Goal: Find specific page/section: Find specific page/section

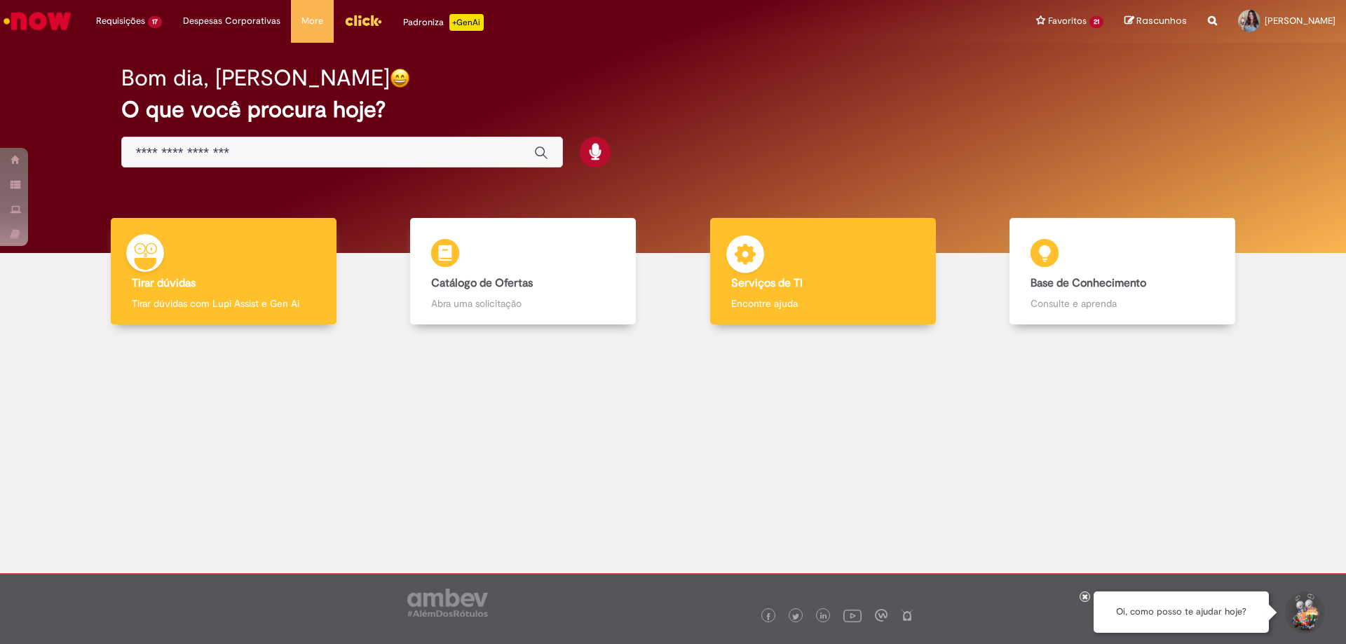
click at [807, 293] on div "Serviços de TI Serviços de TI Encontre ajuda" at bounding box center [823, 271] width 226 height 107
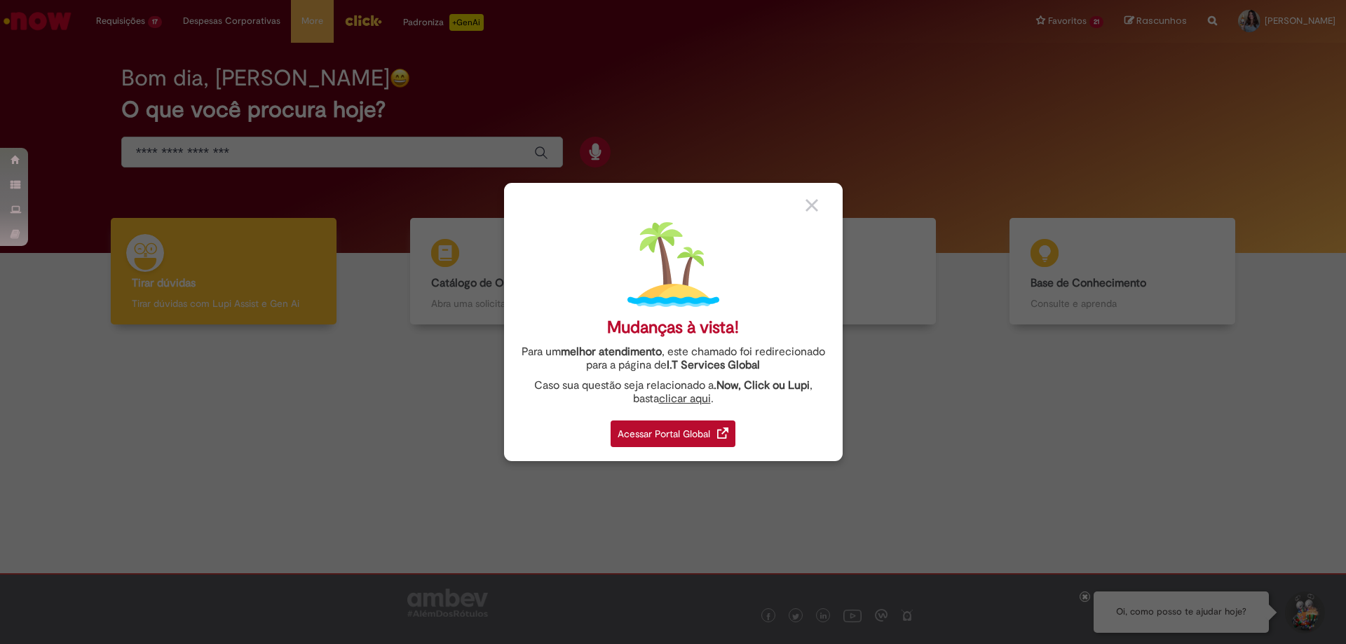
click at [706, 423] on div "Acessar Portal Global" at bounding box center [673, 434] width 125 height 27
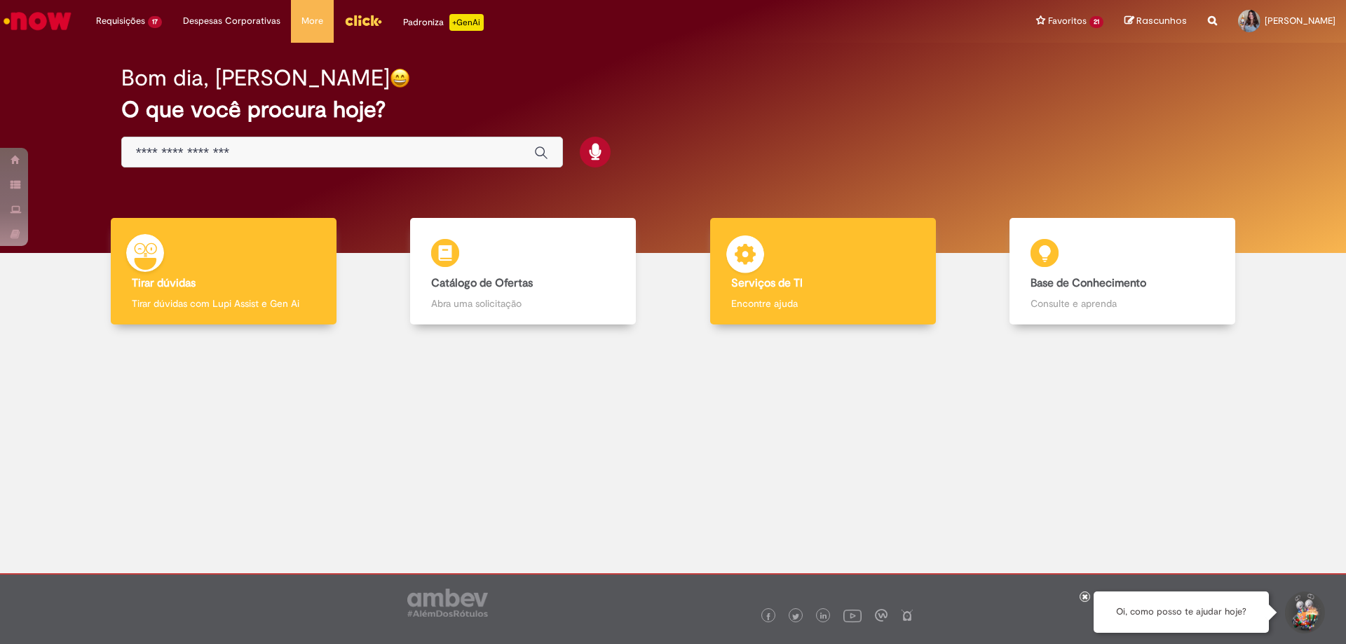
click at [779, 299] on p "Encontre ajuda" at bounding box center [823, 304] width 184 height 14
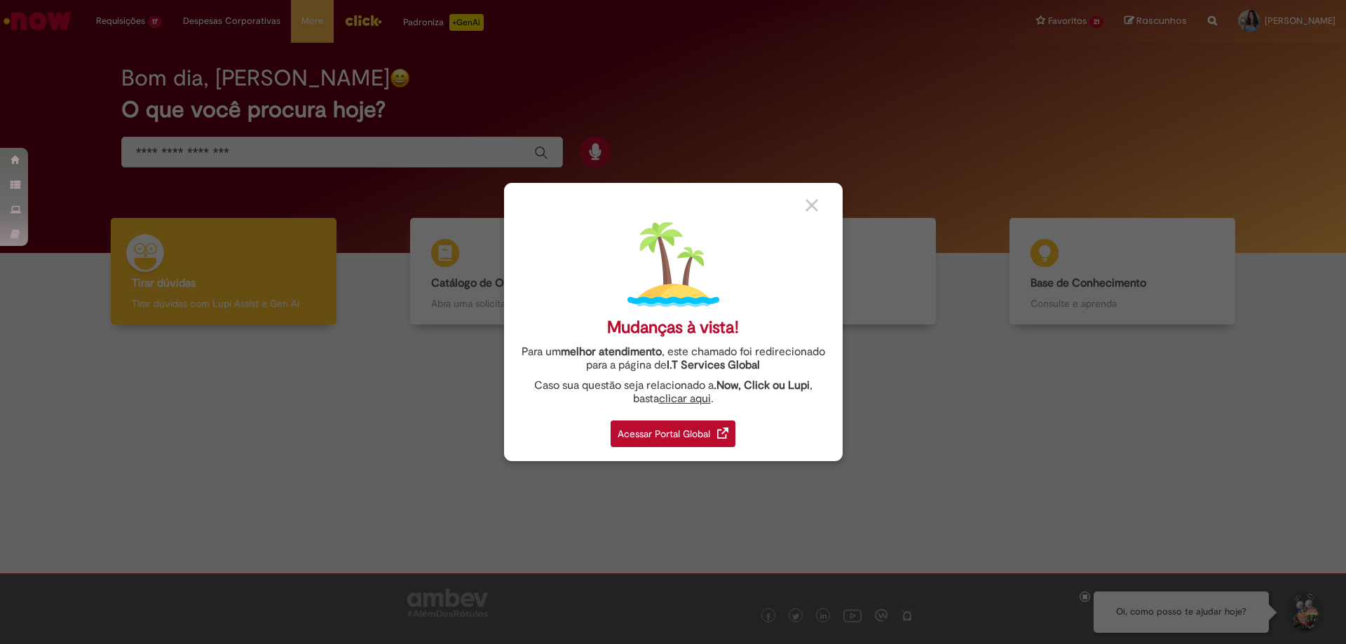
click at [639, 435] on div "Acessar Portal Global" at bounding box center [673, 434] width 125 height 27
